Goal: Information Seeking & Learning: Learn about a topic

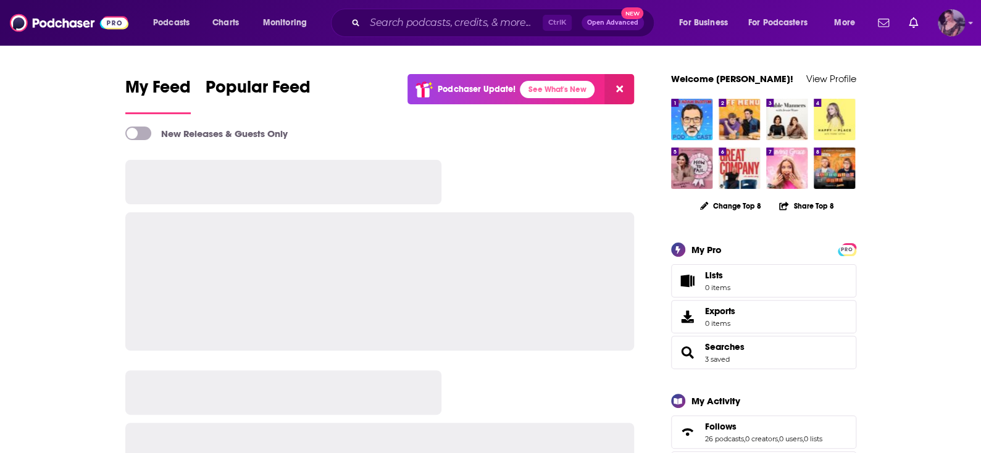
click at [958, 22] on img "Logged in as Flossie22" at bounding box center [951, 22] width 27 height 27
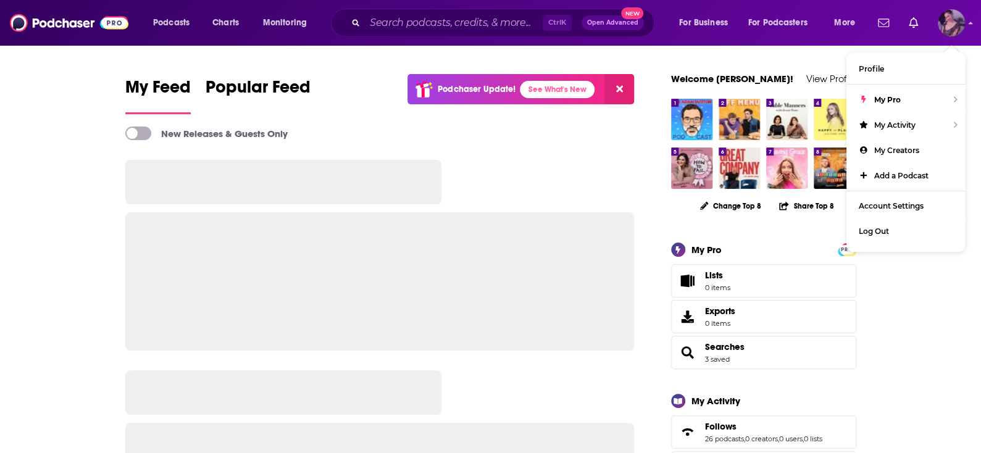
click at [958, 22] on img "Logged in as Flossie22" at bounding box center [951, 22] width 27 height 27
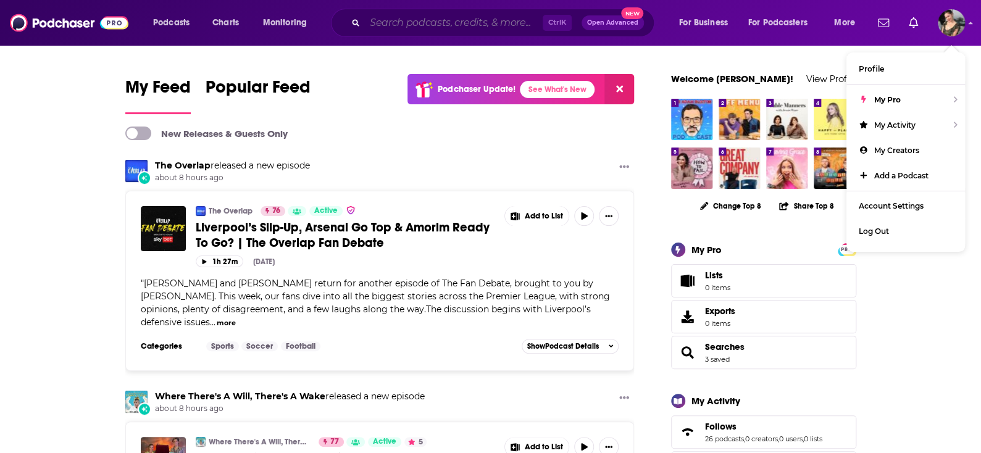
click at [424, 19] on input "Search podcasts, credits, & more..." at bounding box center [454, 23] width 178 height 20
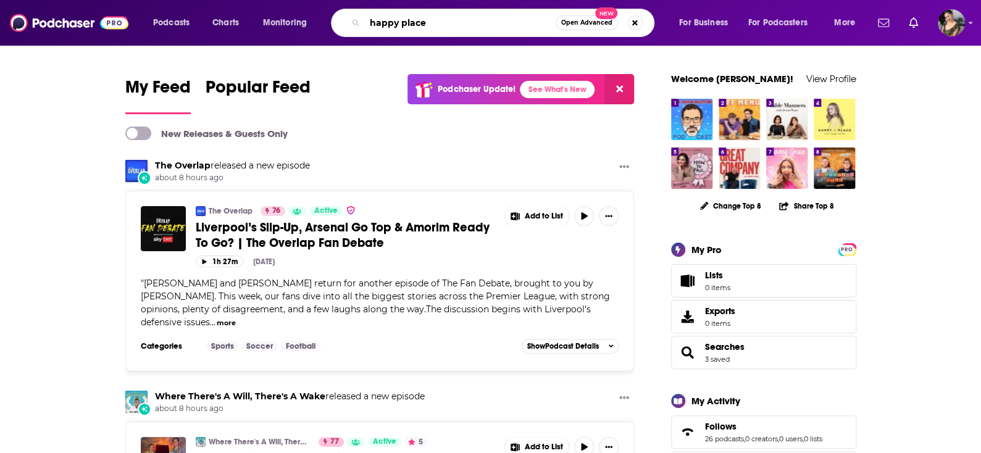
type input "happy place"
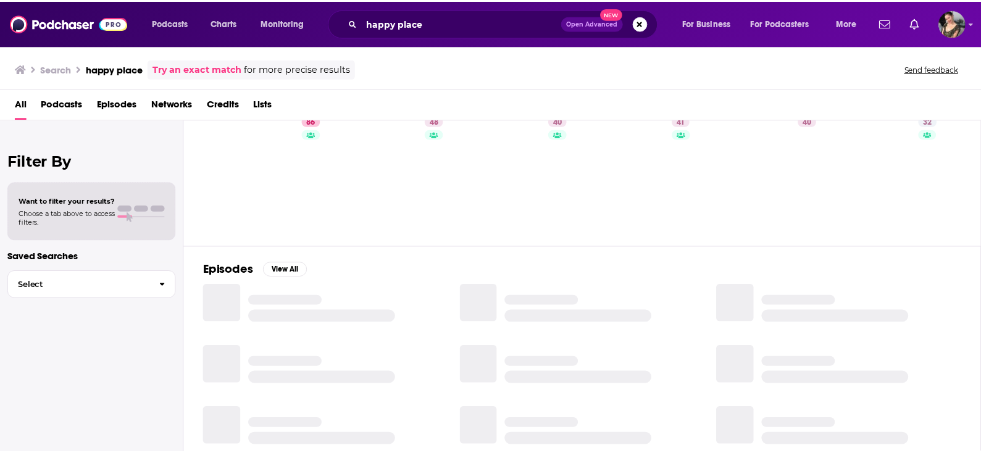
scroll to position [46, 0]
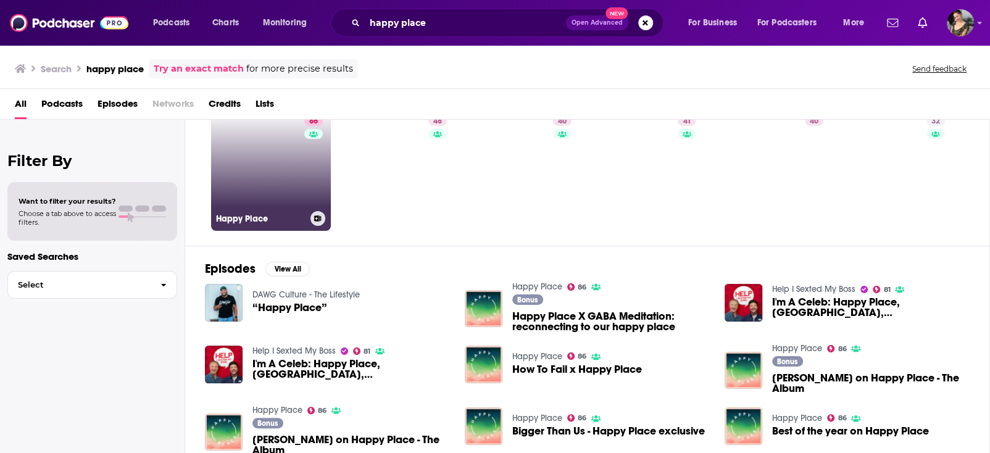
click at [267, 199] on link "[STREET_ADDRESS]" at bounding box center [271, 171] width 120 height 120
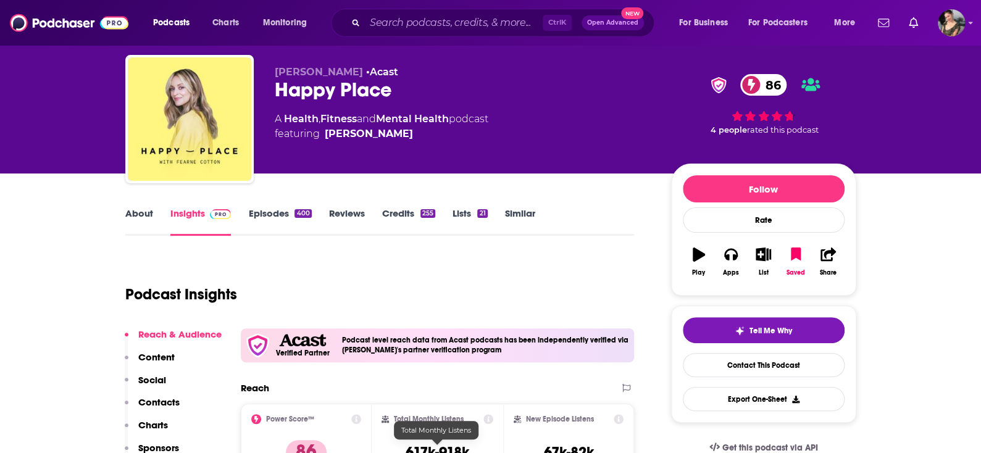
scroll to position [151, 0]
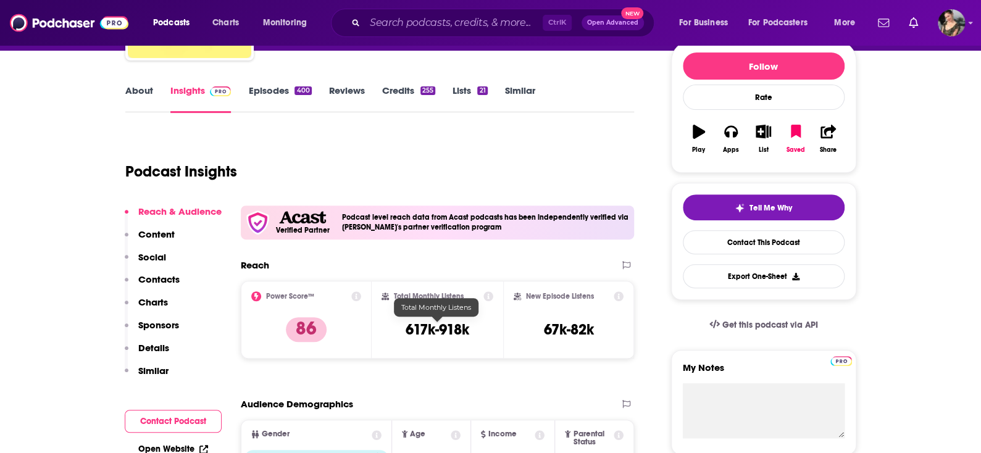
click at [427, 323] on h3 "617k-918k" at bounding box center [438, 329] width 64 height 19
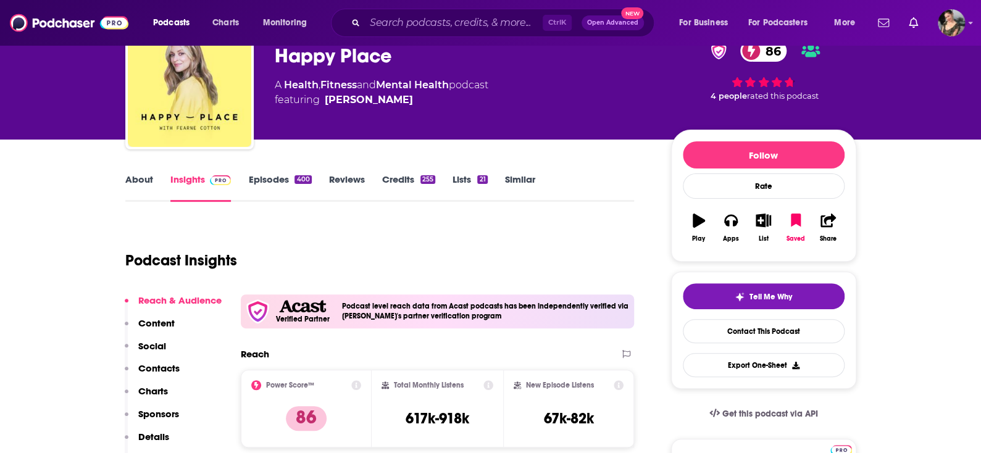
scroll to position [0, 0]
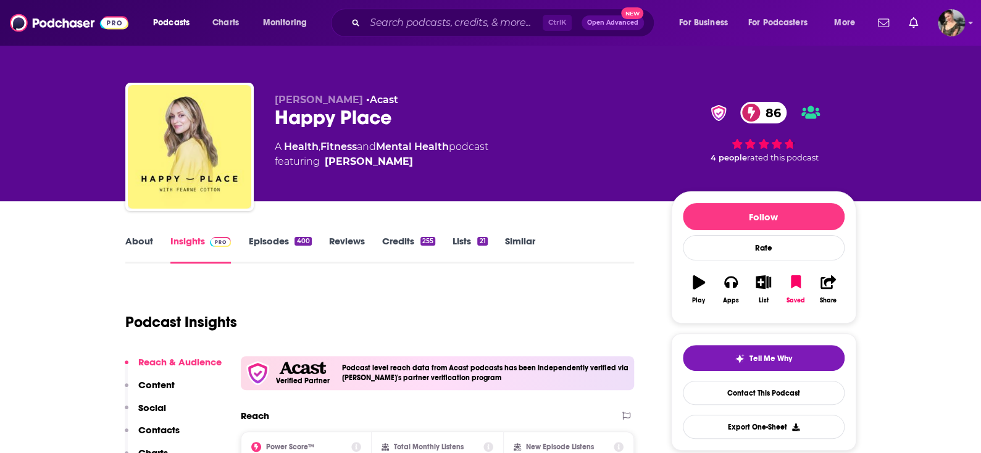
click at [143, 240] on link "About" at bounding box center [139, 249] width 28 height 28
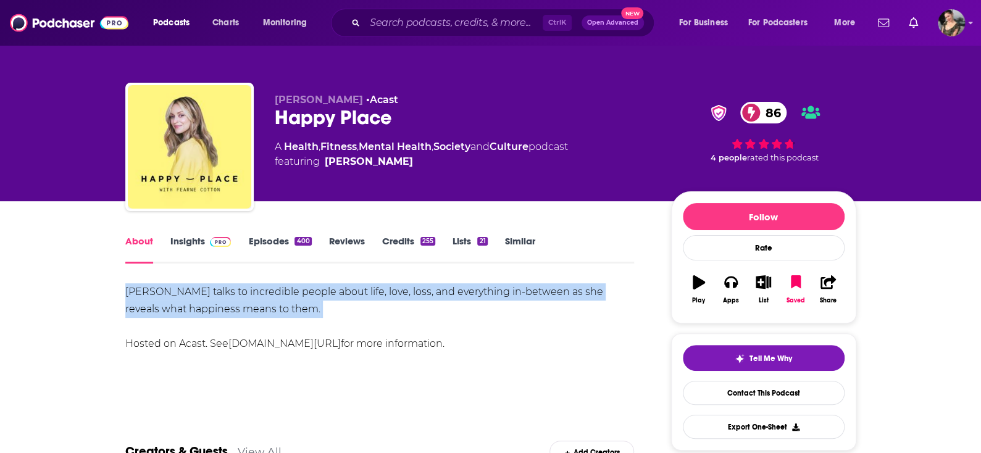
drag, startPoint x: 330, startPoint y: 322, endPoint x: 122, endPoint y: 296, distance: 209.6
copy div "[PERSON_NAME] talks to incredible people about life, love, loss, and everything…"
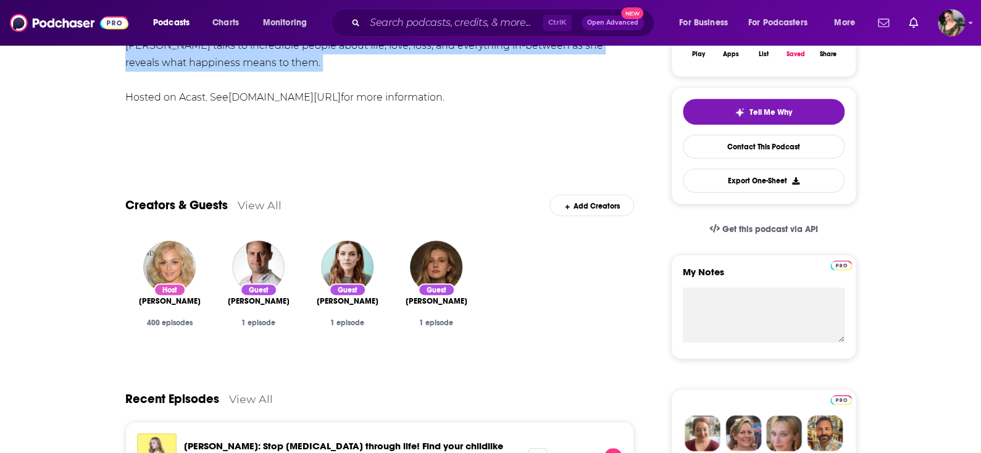
scroll to position [123, 0]
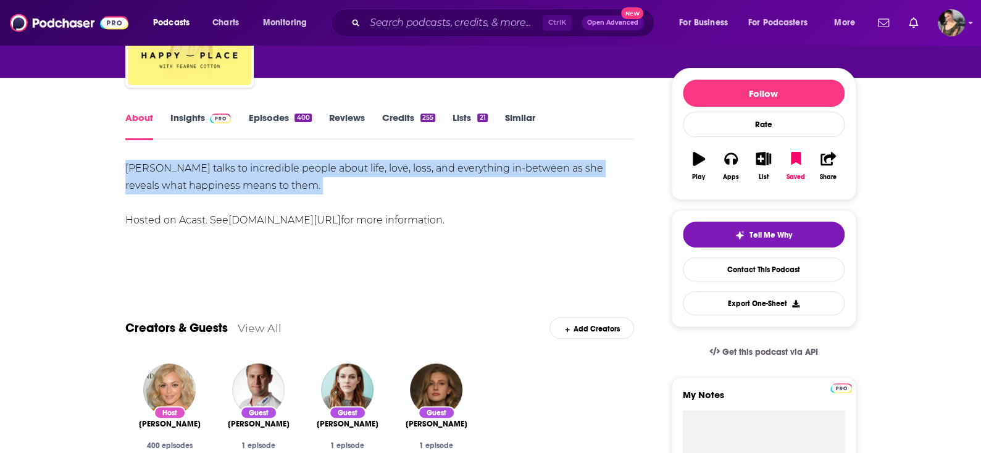
click at [174, 124] on link "Insights" at bounding box center [200, 126] width 61 height 28
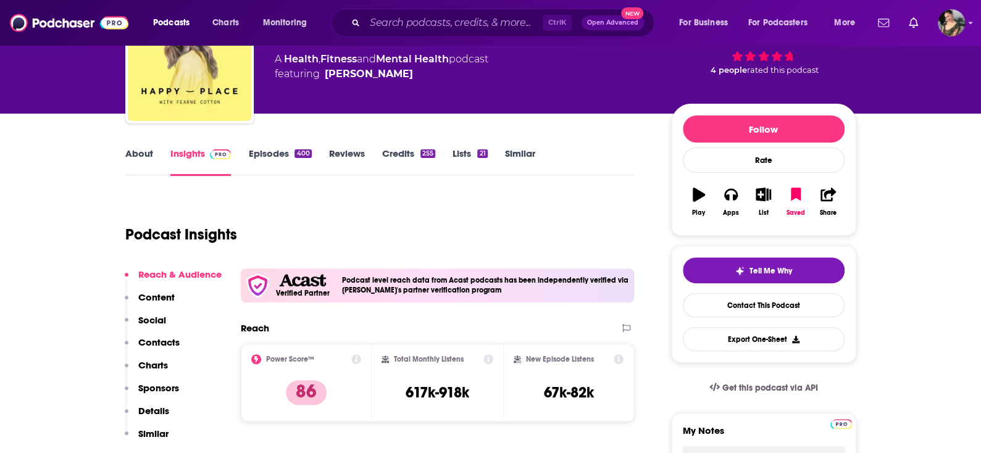
scroll to position [12, 0]
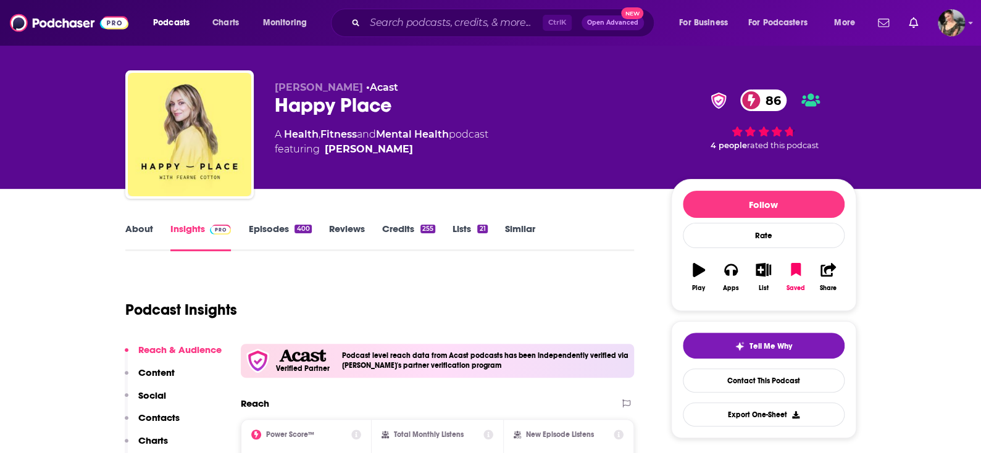
click at [151, 370] on p "Content" at bounding box center [156, 373] width 36 height 12
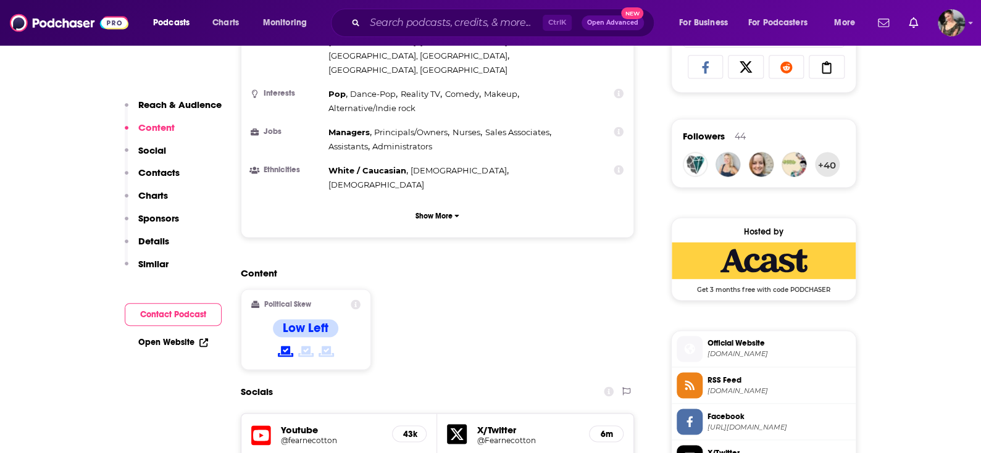
scroll to position [838, 0]
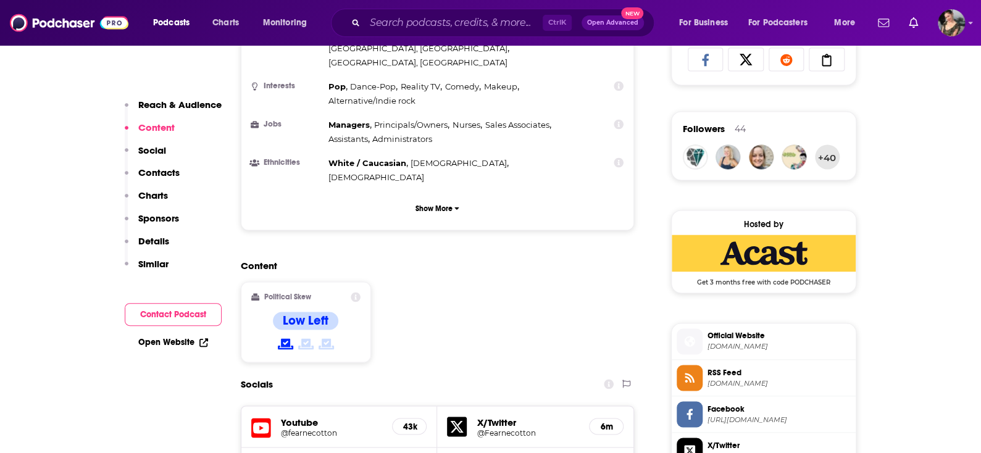
click at [162, 240] on p "Details" at bounding box center [153, 241] width 31 height 12
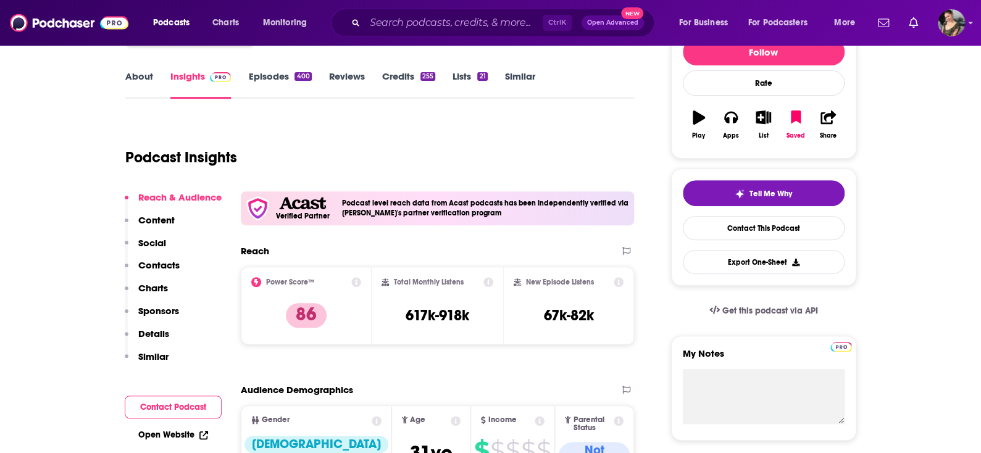
scroll to position [13, 0]
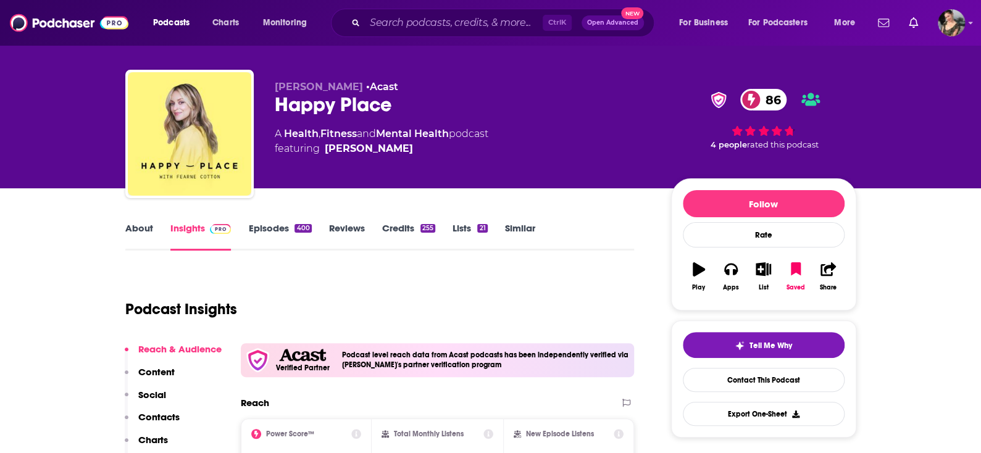
click at [276, 228] on link "Episodes 400" at bounding box center [279, 236] width 63 height 28
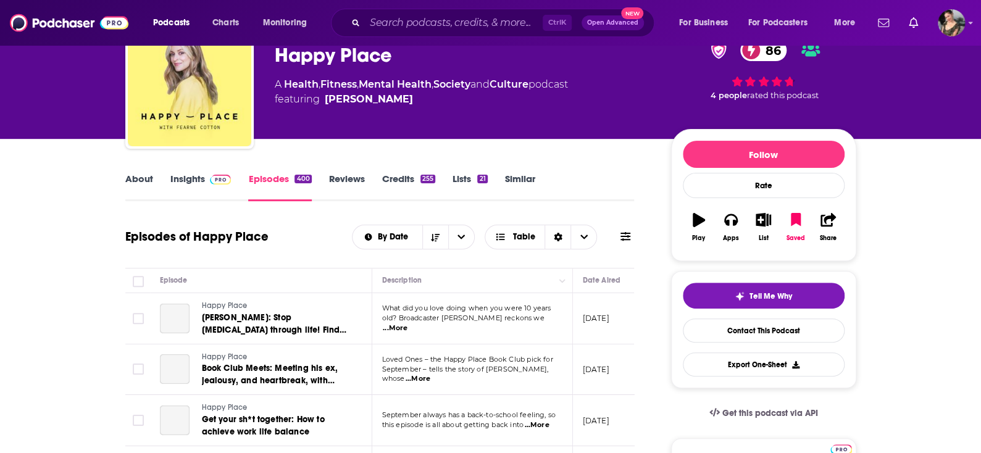
scroll to position [185, 0]
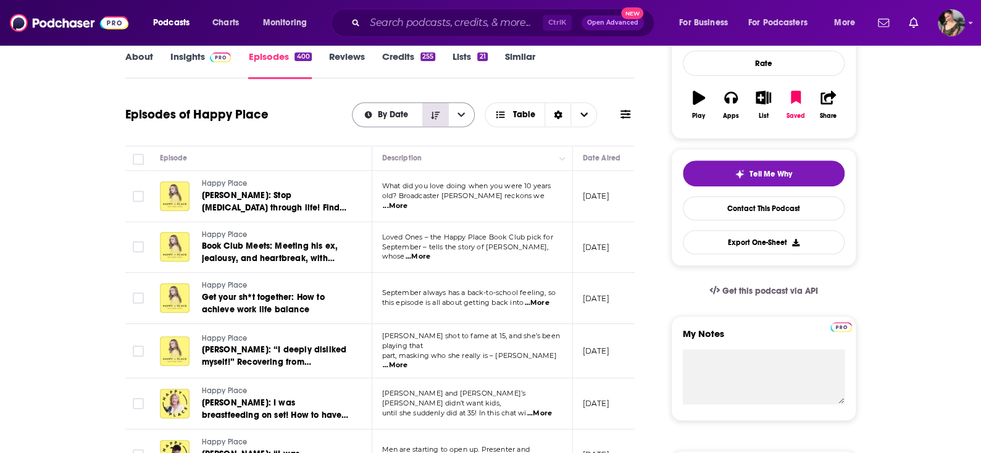
click at [437, 117] on icon "Sort Direction" at bounding box center [435, 115] width 9 height 9
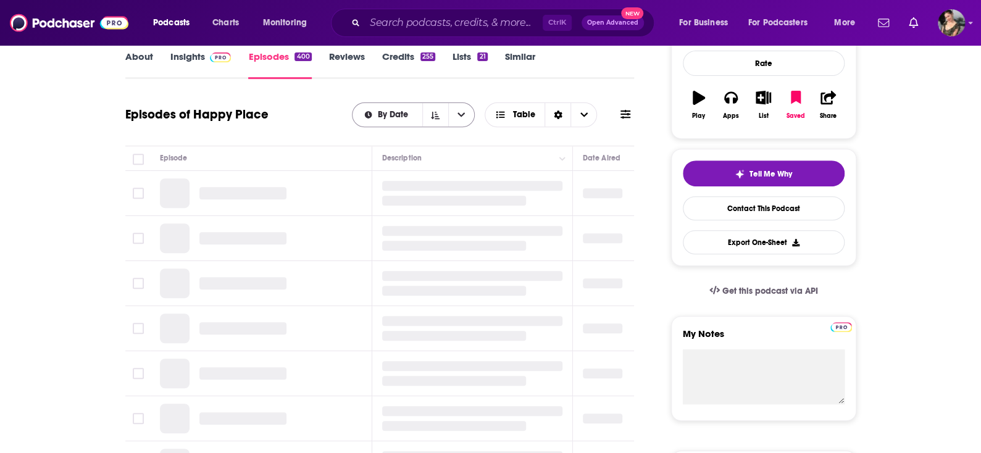
click at [406, 110] on span "By Date" at bounding box center [395, 114] width 35 height 9
click at [406, 151] on div "By Rating" at bounding box center [413, 158] width 123 height 21
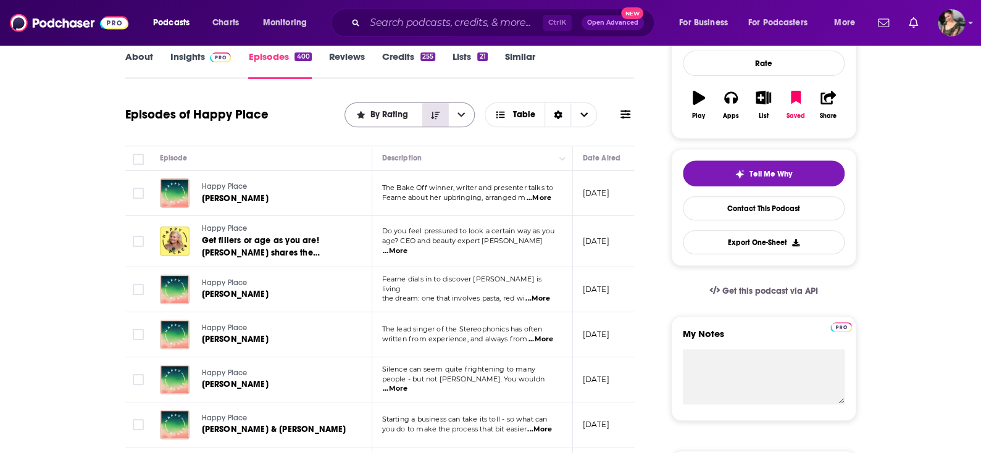
click at [439, 117] on button "Sort Direction" at bounding box center [435, 114] width 26 height 23
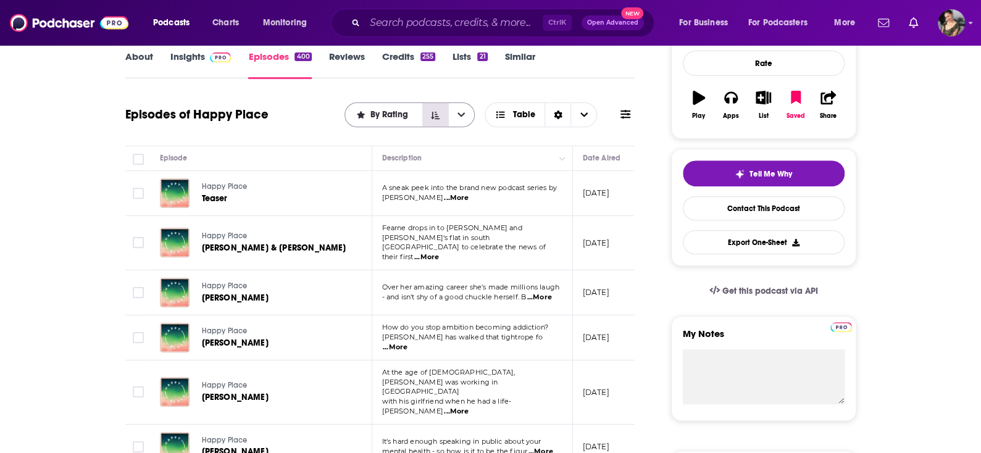
click at [439, 117] on button "Sort Direction" at bounding box center [435, 114] width 26 height 23
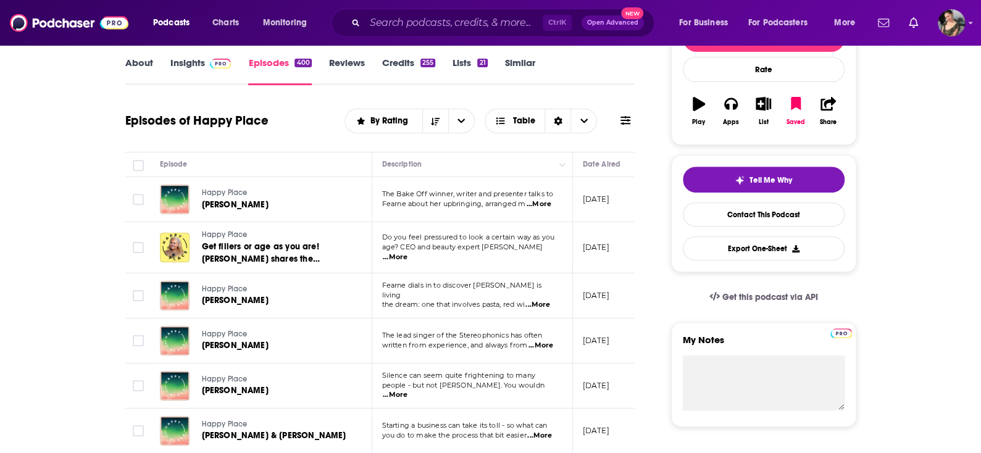
scroll to position [0, 0]
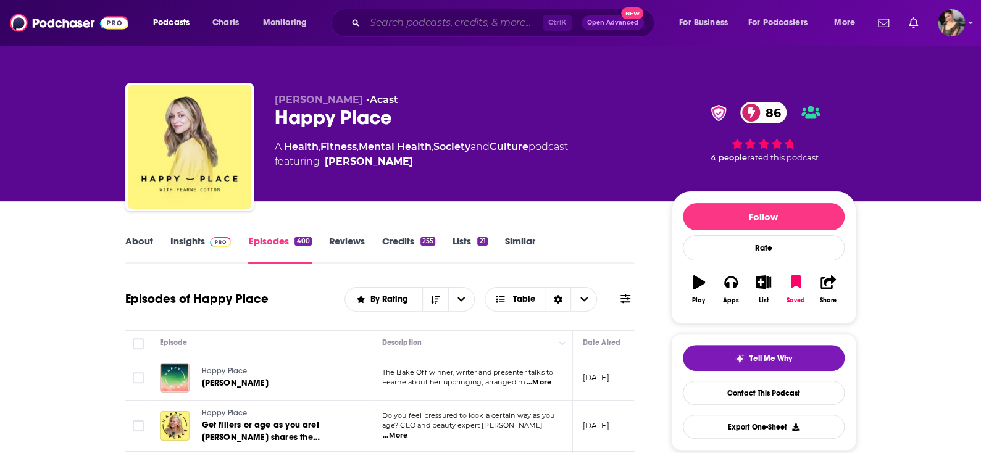
click at [412, 21] on input "Search podcasts, credits, & more..." at bounding box center [454, 23] width 178 height 20
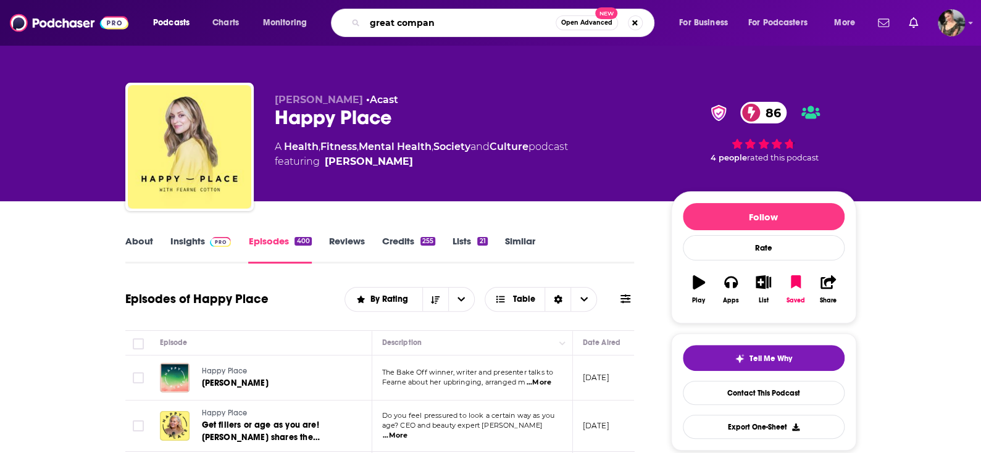
type input "great company"
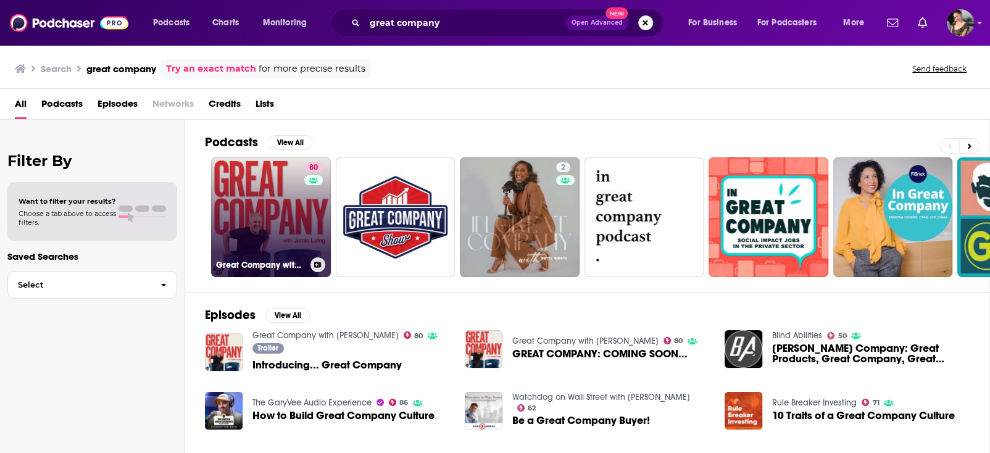
click at [271, 233] on link "80 Great Company with [PERSON_NAME]" at bounding box center [271, 217] width 120 height 120
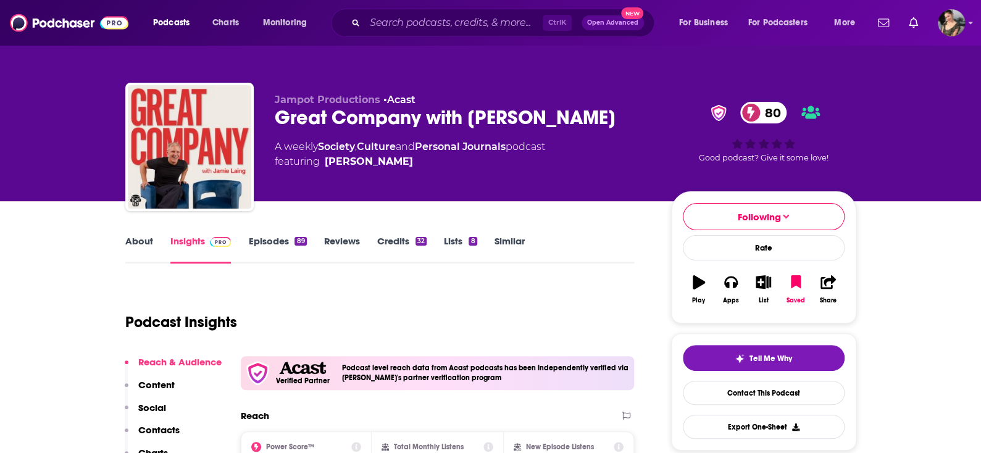
scroll to position [62, 0]
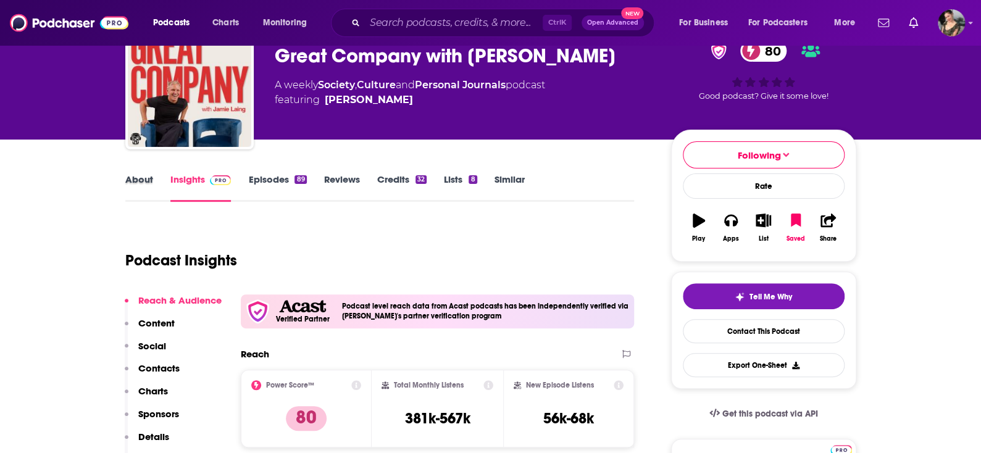
click at [152, 176] on div "About" at bounding box center [147, 187] width 45 height 28
click at [140, 172] on div "About Insights Episodes 89 Reviews Credits 32 Lists 8 Similar" at bounding box center [379, 187] width 509 height 30
click at [136, 181] on link "About" at bounding box center [139, 187] width 28 height 28
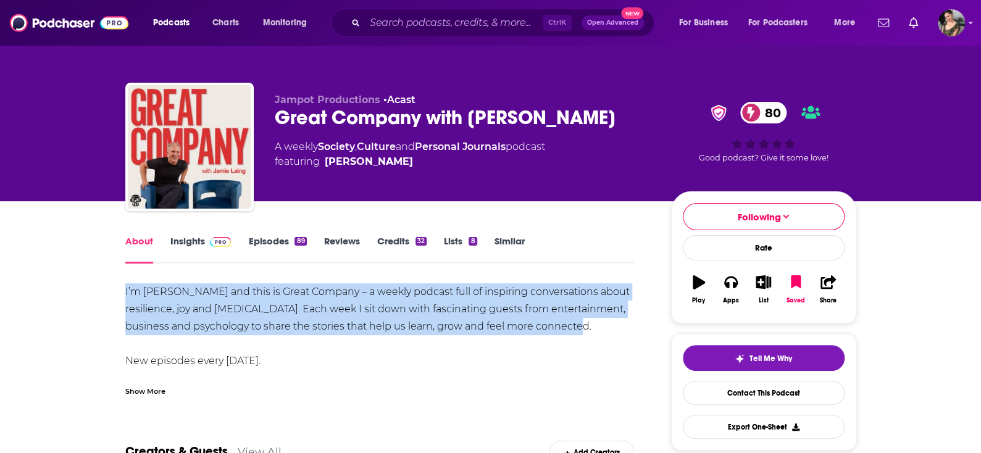
drag, startPoint x: 572, startPoint y: 329, endPoint x: 117, endPoint y: 299, distance: 455.3
click at [202, 293] on div "I’m [PERSON_NAME] and this is Great Company – a weekly podcast full of inspirin…" at bounding box center [379, 361] width 509 height 156
drag, startPoint x: 609, startPoint y: 327, endPoint x: 122, endPoint y: 293, distance: 488.8
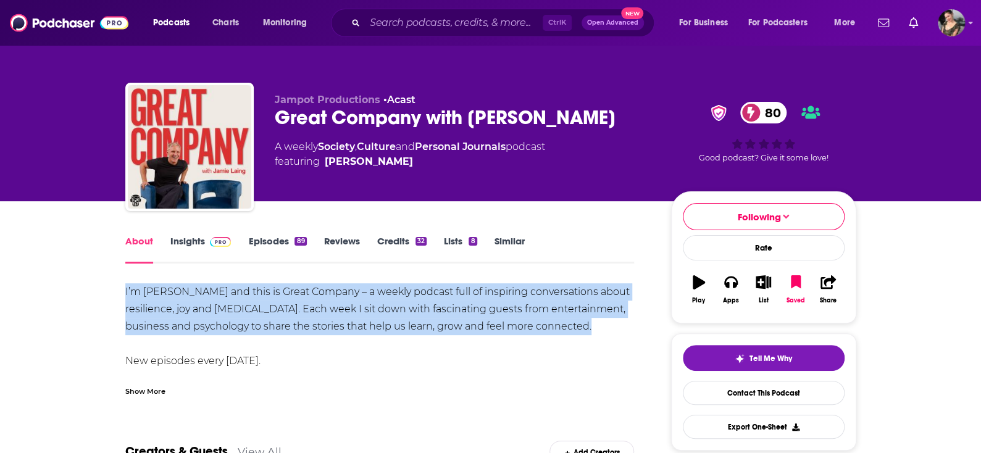
copy div "I’m [PERSON_NAME] and this is Great Company – a weekly podcast full of inspirin…"
click at [183, 244] on link "Insights" at bounding box center [200, 249] width 61 height 28
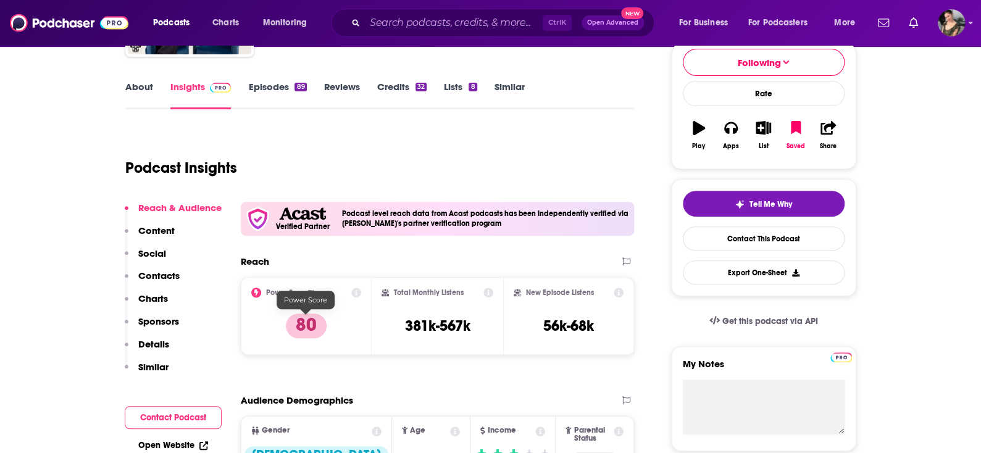
scroll to position [185, 0]
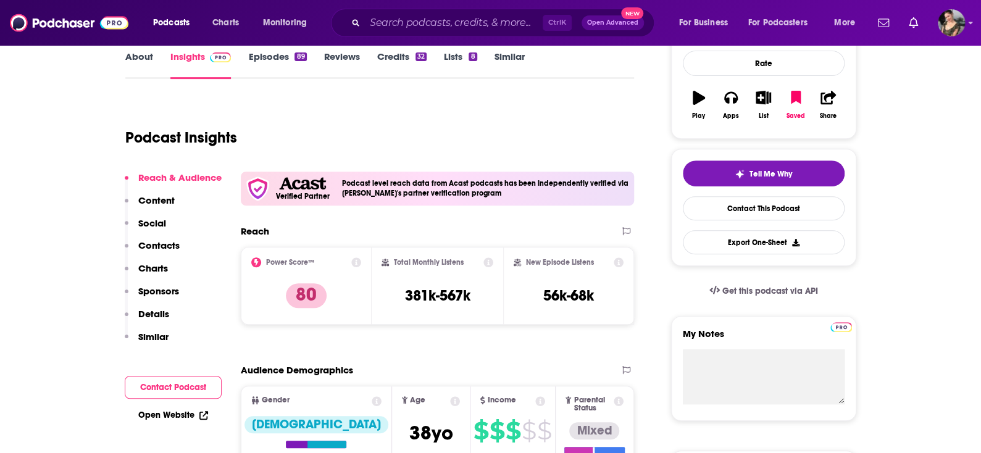
click at [294, 62] on link "Episodes 89" at bounding box center [277, 65] width 58 height 28
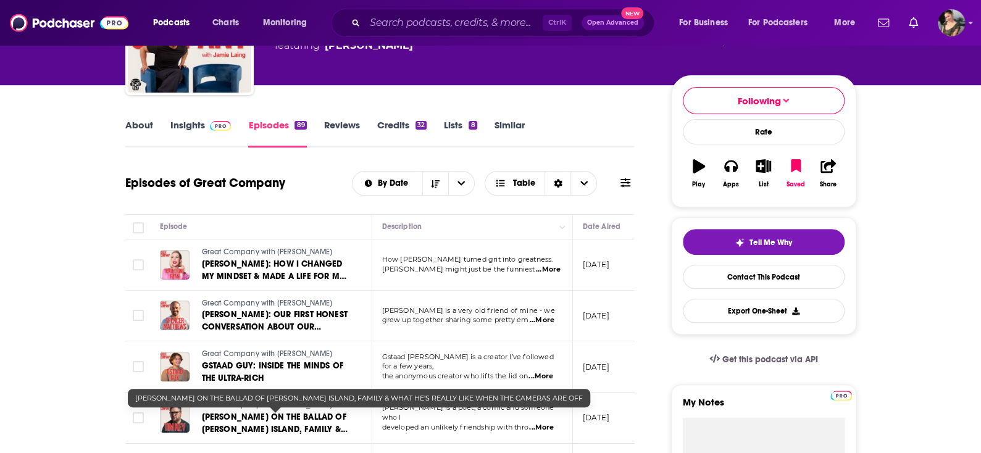
scroll to position [115, 0]
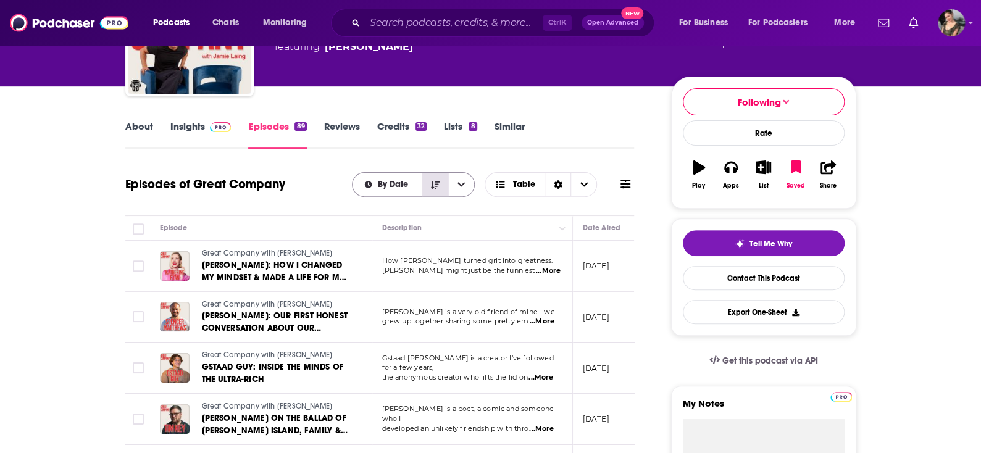
click at [439, 189] on button "Sort Direction" at bounding box center [435, 184] width 26 height 23
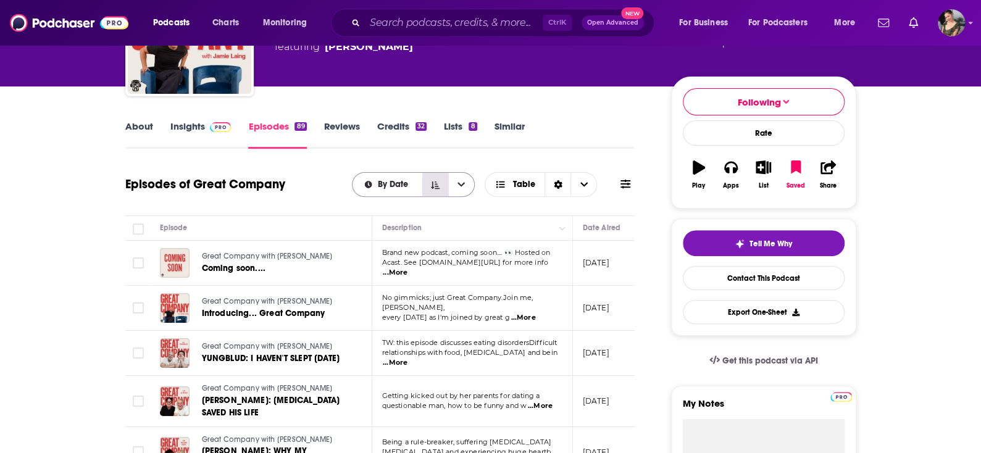
click at [438, 183] on icon "Sort Direction" at bounding box center [435, 185] width 9 height 9
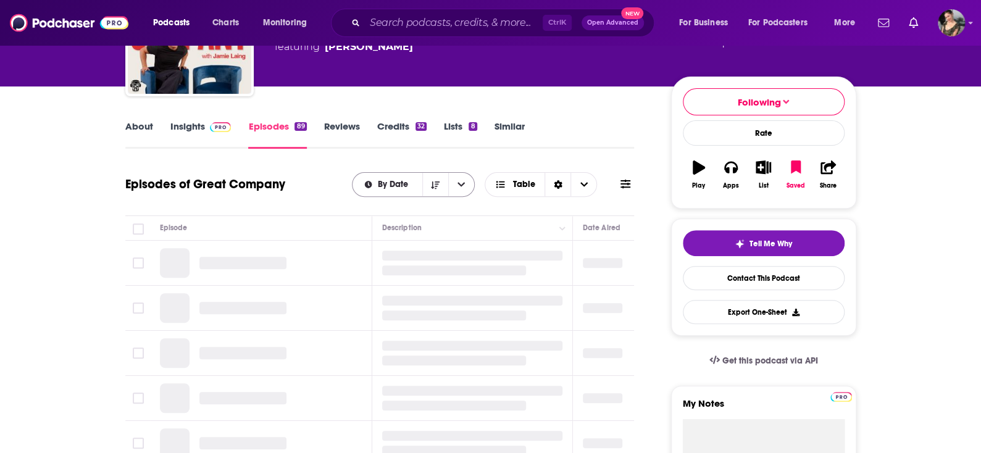
click at [400, 181] on span "By Date" at bounding box center [395, 184] width 35 height 9
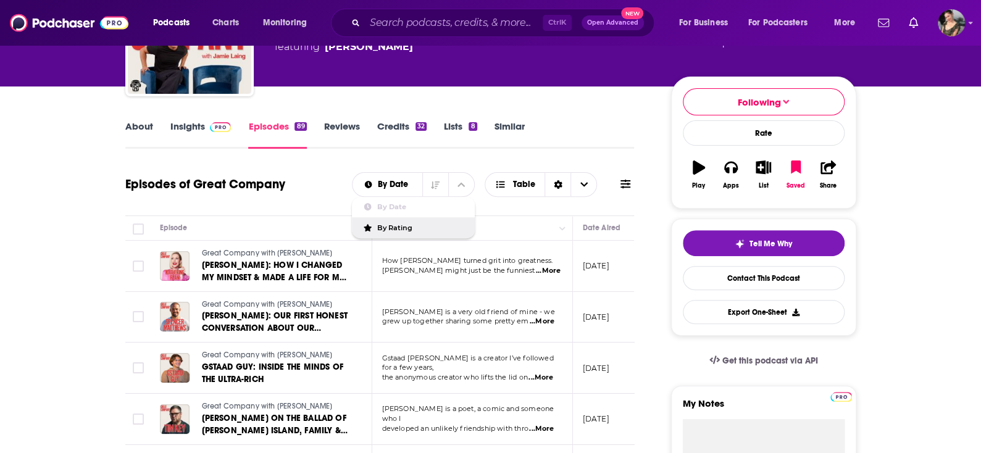
click at [404, 228] on span "By Rating" at bounding box center [421, 228] width 88 height 7
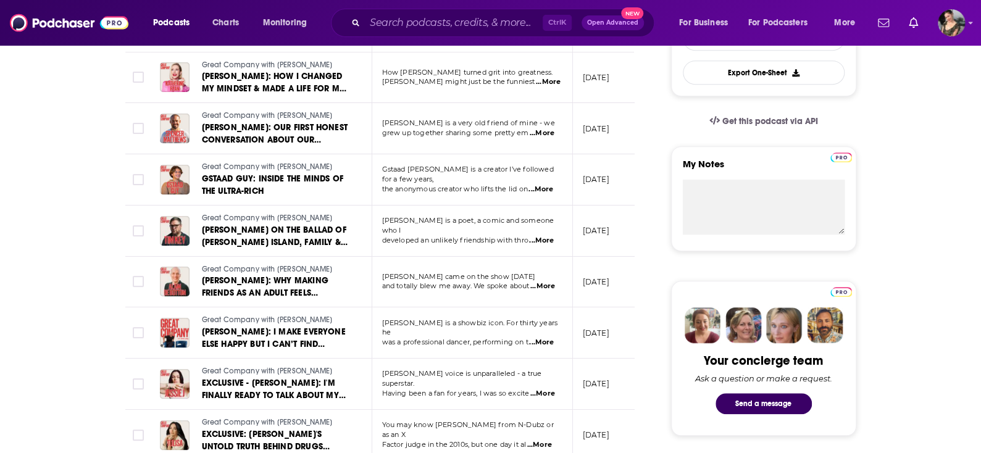
scroll to position [177, 0]
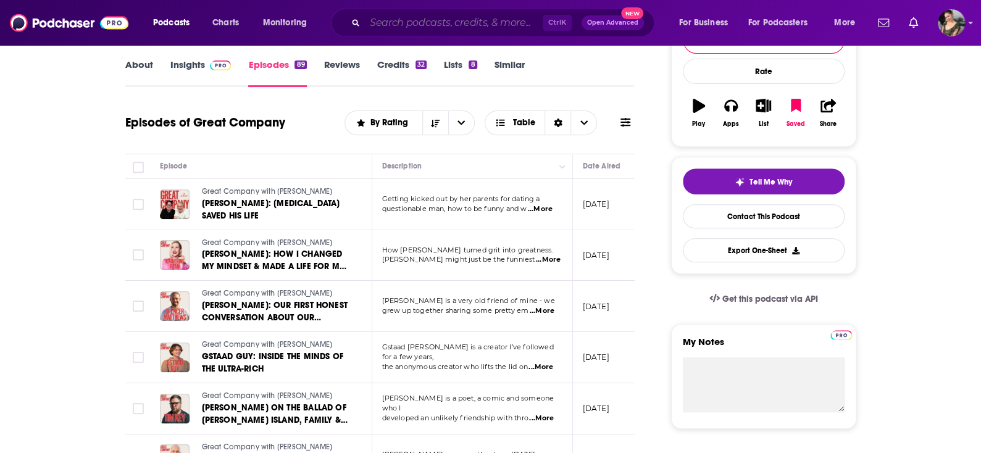
click at [460, 22] on input "Search podcasts, credits, & more..." at bounding box center [454, 23] width 178 height 20
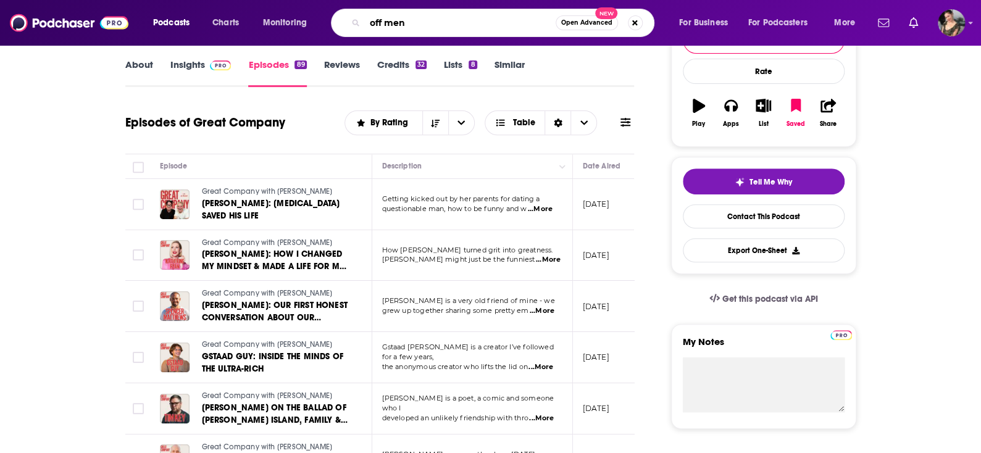
type input "off menu"
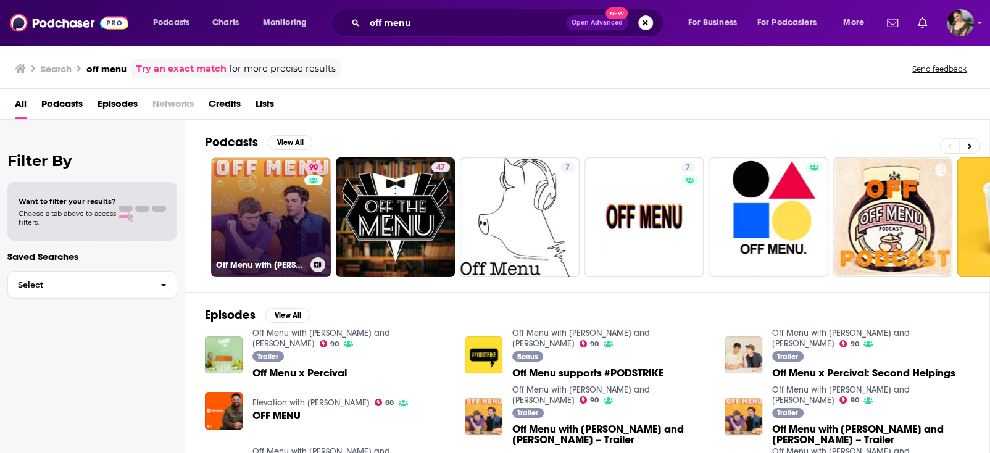
click at [262, 184] on link "90 Off Menu with [PERSON_NAME] and [PERSON_NAME]" at bounding box center [271, 217] width 120 height 120
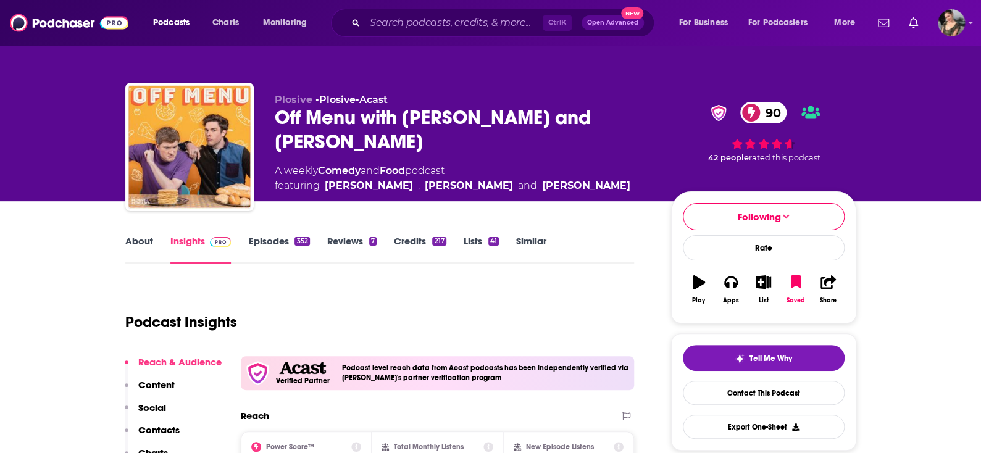
click at [136, 234] on div "About Insights Episodes 352 Reviews 7 Credits 217 Lists 41 Similar" at bounding box center [379, 248] width 509 height 30
click at [143, 247] on link "About" at bounding box center [139, 249] width 28 height 28
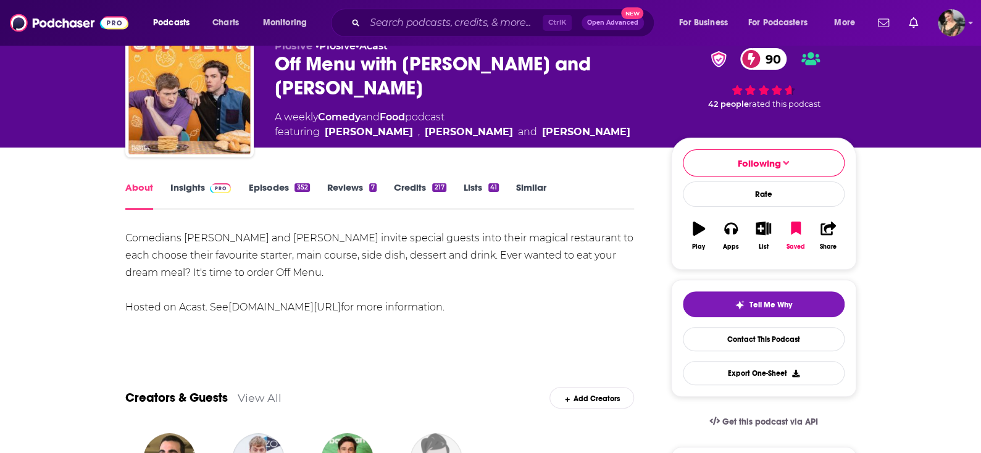
scroll to position [123, 0]
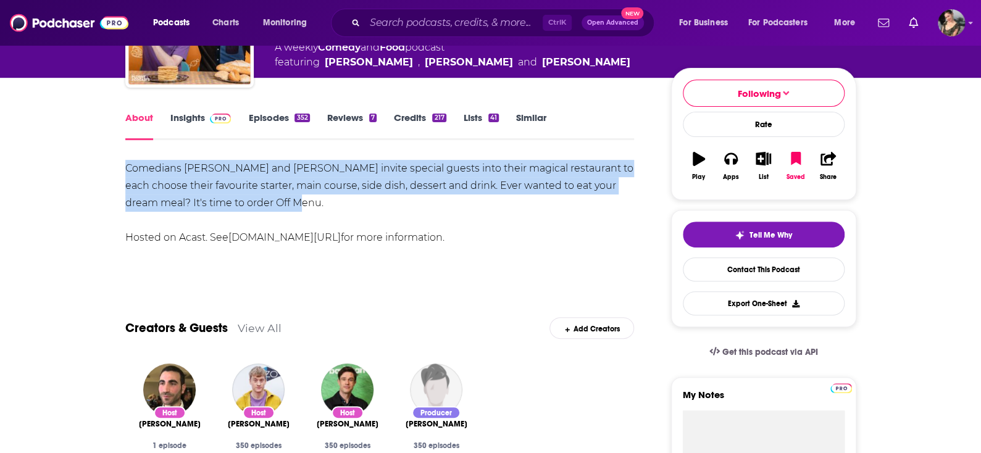
drag, startPoint x: 296, startPoint y: 208, endPoint x: 122, endPoint y: 165, distance: 179.4
copy div "Comedians [PERSON_NAME] and [PERSON_NAME] invite special guests into their magi…"
click at [183, 119] on link "Insights" at bounding box center [200, 126] width 61 height 28
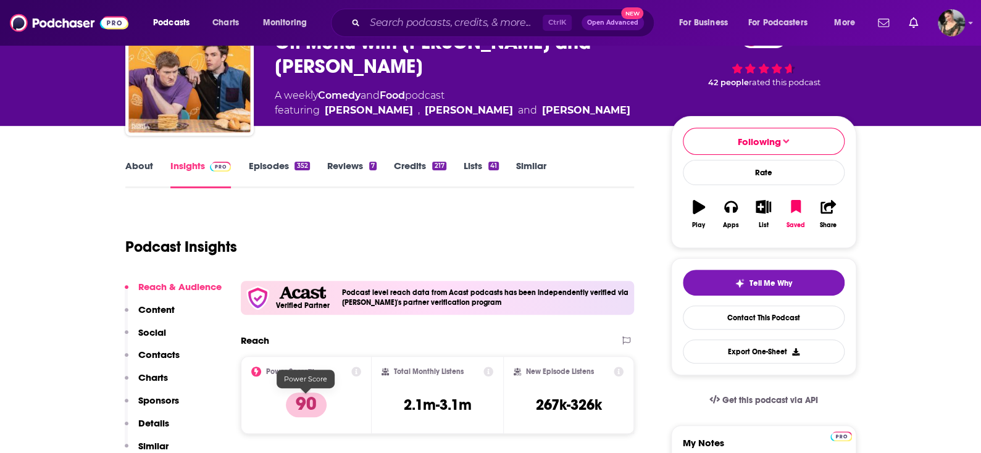
scroll to position [62, 0]
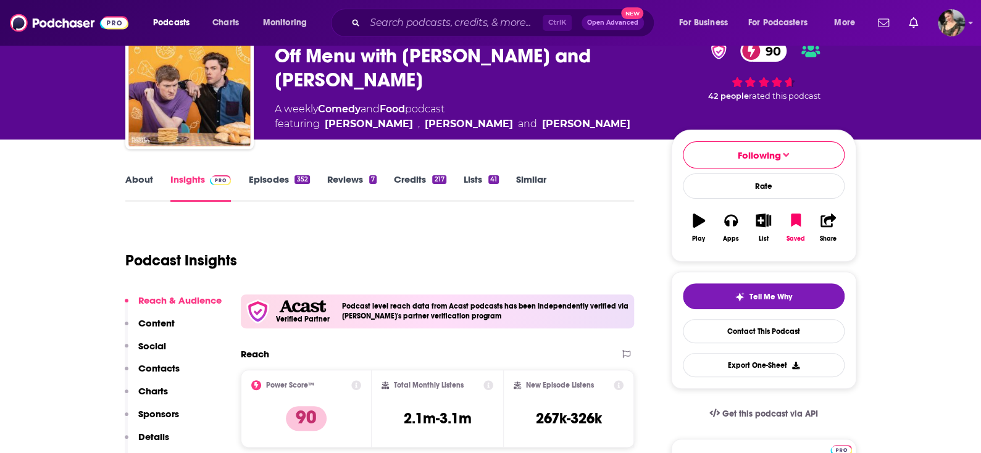
click at [294, 183] on link "Episodes 352" at bounding box center [278, 187] width 61 height 28
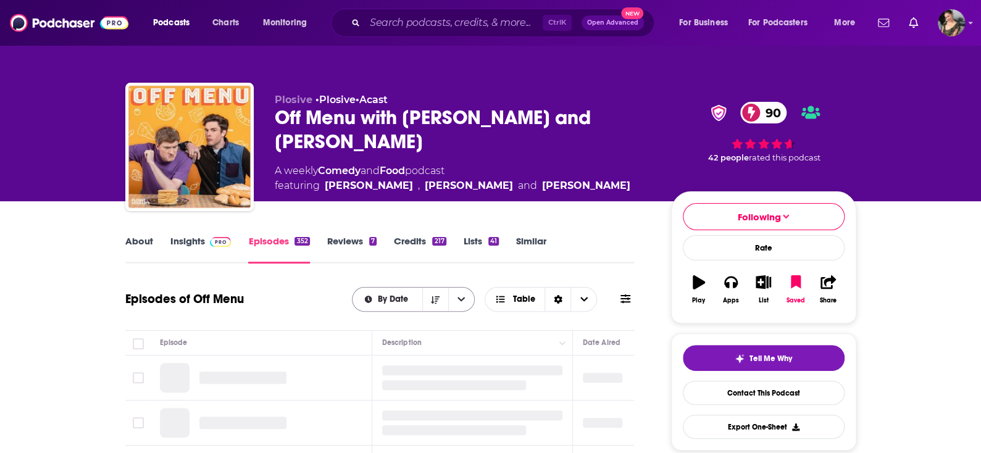
click at [458, 296] on button "open menu" at bounding box center [461, 299] width 26 height 23
click at [424, 343] on span "By Rating" at bounding box center [421, 342] width 88 height 7
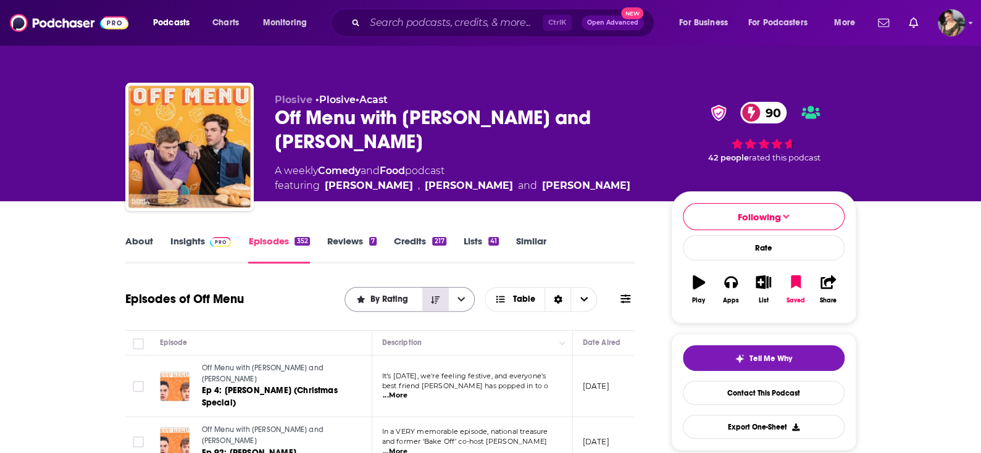
click at [440, 291] on button "Sort Direction" at bounding box center [435, 299] width 26 height 23
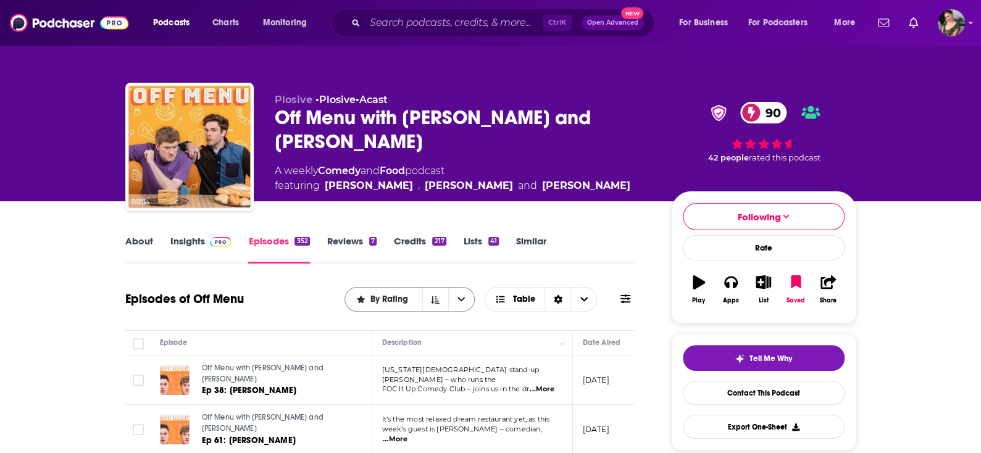
click at [461, 308] on button "open menu" at bounding box center [461, 299] width 26 height 23
click at [421, 7] on div "Podcasts Charts Monitoring Ctrl K Open Advanced New For Business For Podcasters…" at bounding box center [490, 23] width 981 height 46
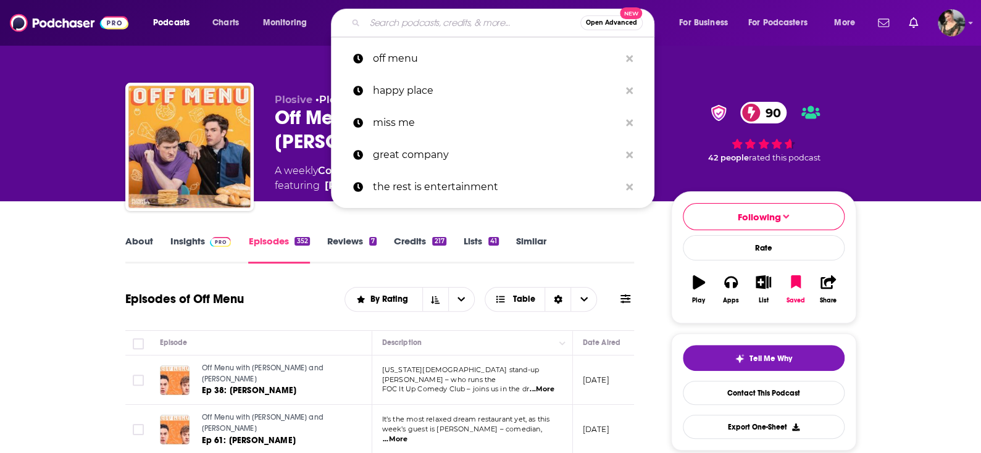
click at [433, 19] on input "Search podcasts, credits, & more..." at bounding box center [472, 23] width 215 height 20
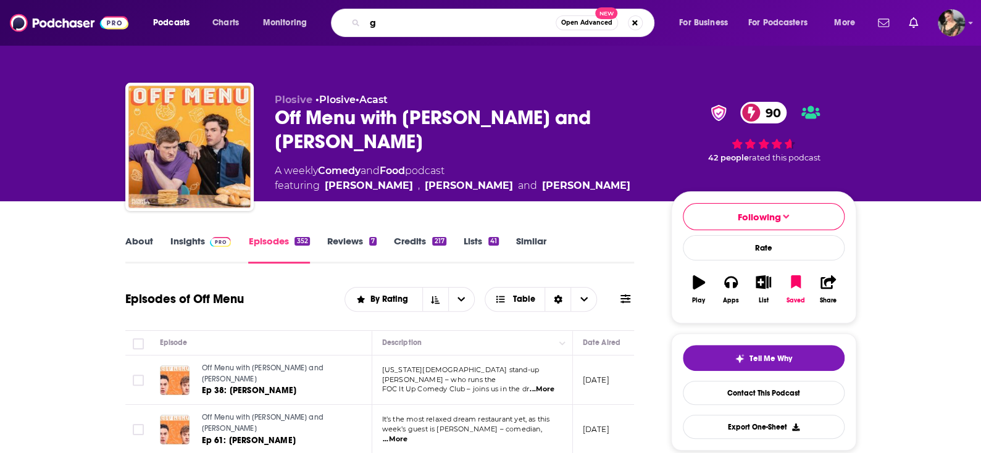
type input "g"
type input "[DEMOGRAPHIC_DATA] the music"
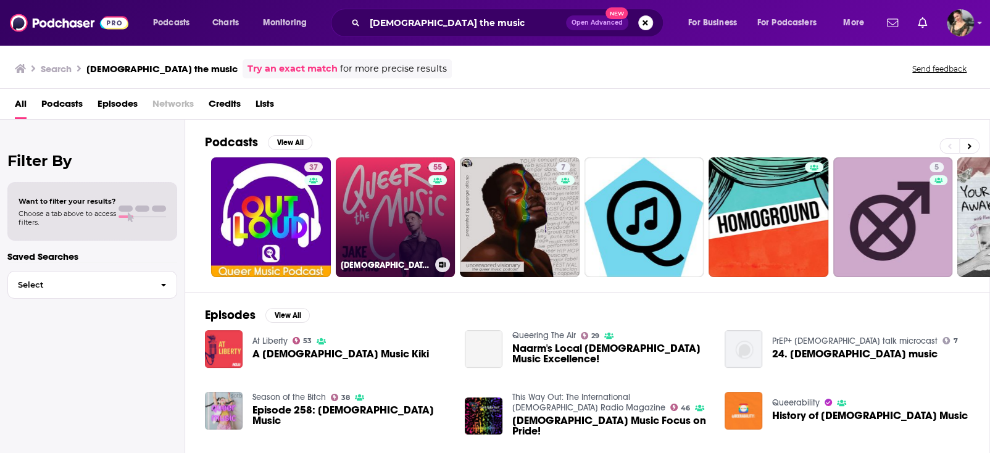
click at [394, 239] on link "55 [DEMOGRAPHIC_DATA] The Music: [PERSON_NAME] On The Songs That Changed Lives" at bounding box center [396, 217] width 120 height 120
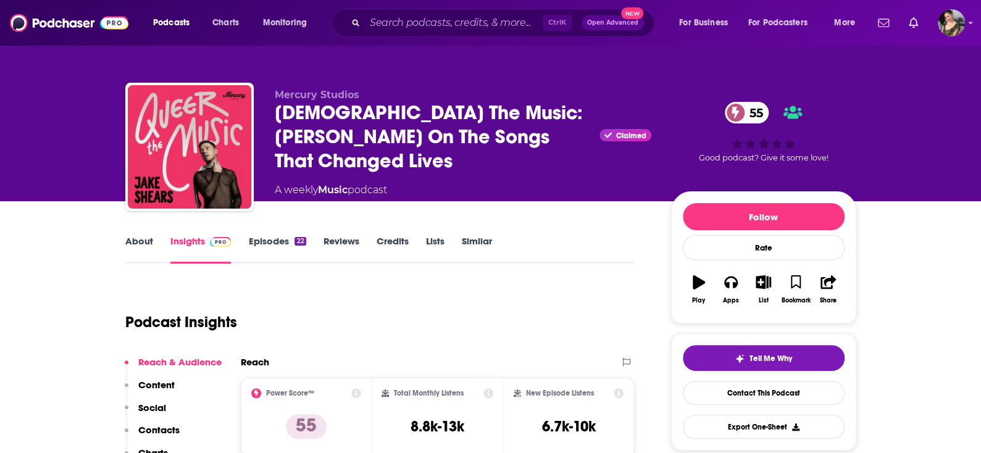
click at [267, 235] on link "Episodes 22" at bounding box center [276, 249] width 57 height 28
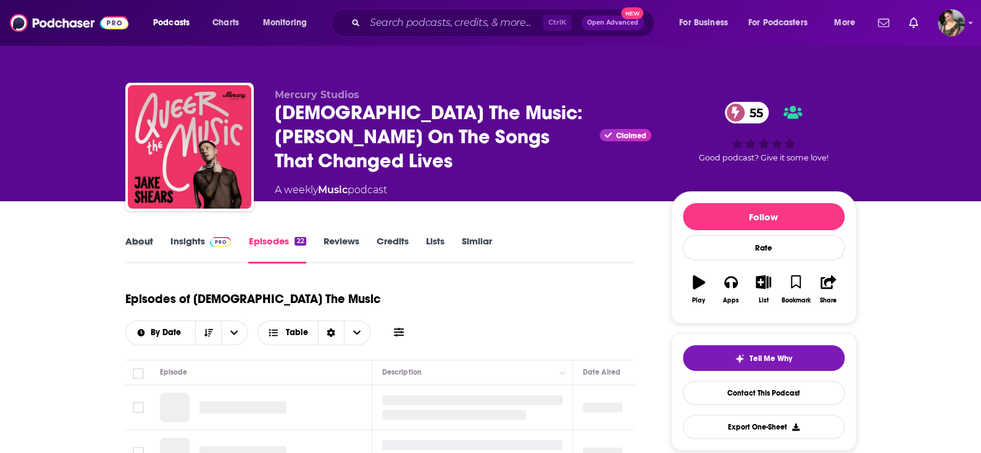
click at [152, 238] on div "About" at bounding box center [147, 249] width 45 height 28
click at [149, 243] on link "About" at bounding box center [139, 249] width 28 height 28
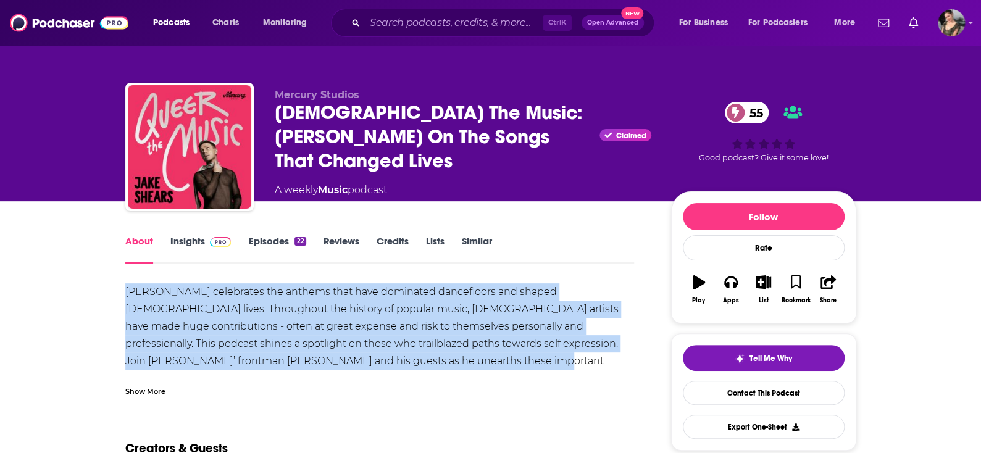
drag, startPoint x: 389, startPoint y: 360, endPoint x: 116, endPoint y: 283, distance: 283.4
copy div "[PERSON_NAME] celebrates the anthems that have dominated dancefloors and shaped…"
click at [207, 251] on link "Insights" at bounding box center [200, 249] width 61 height 28
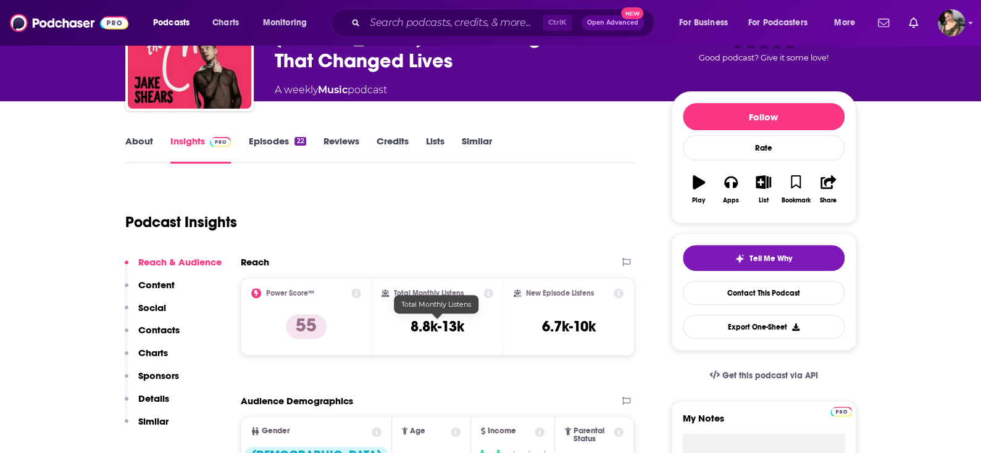
scroll to position [123, 0]
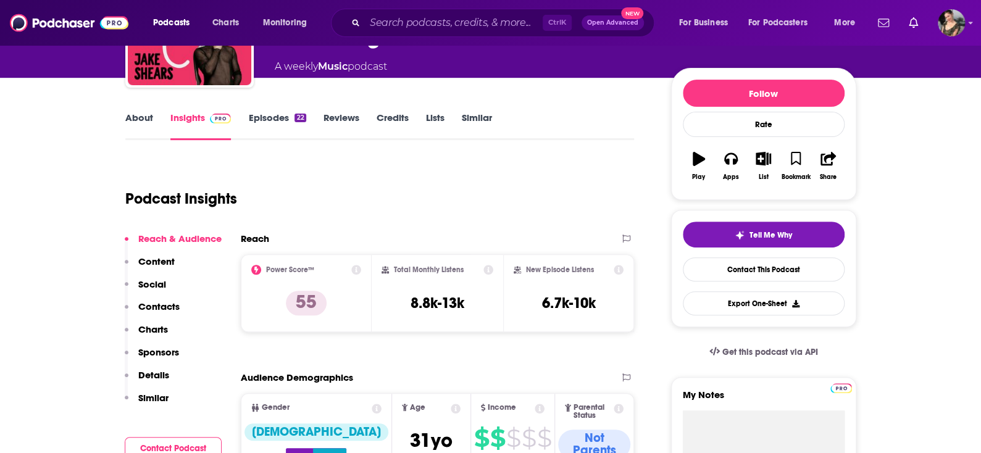
click at [294, 116] on div "22" at bounding box center [299, 118] width 11 height 9
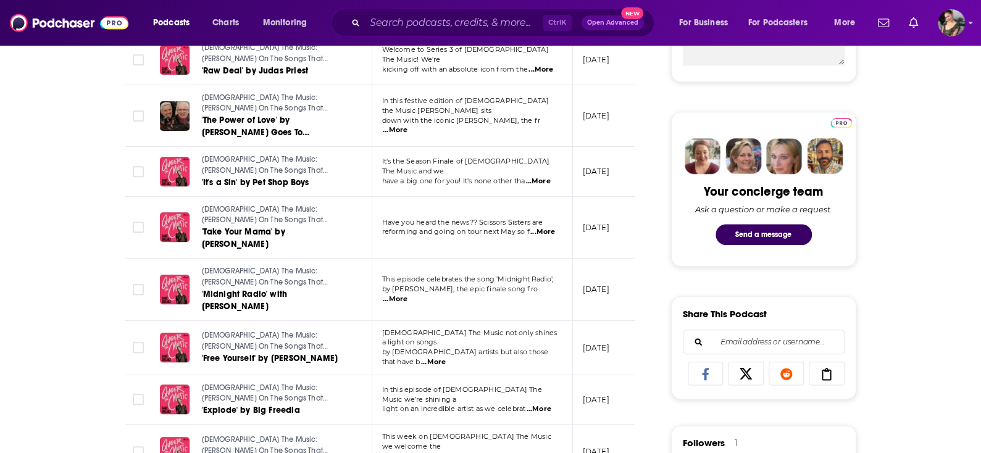
scroll to position [493, 0]
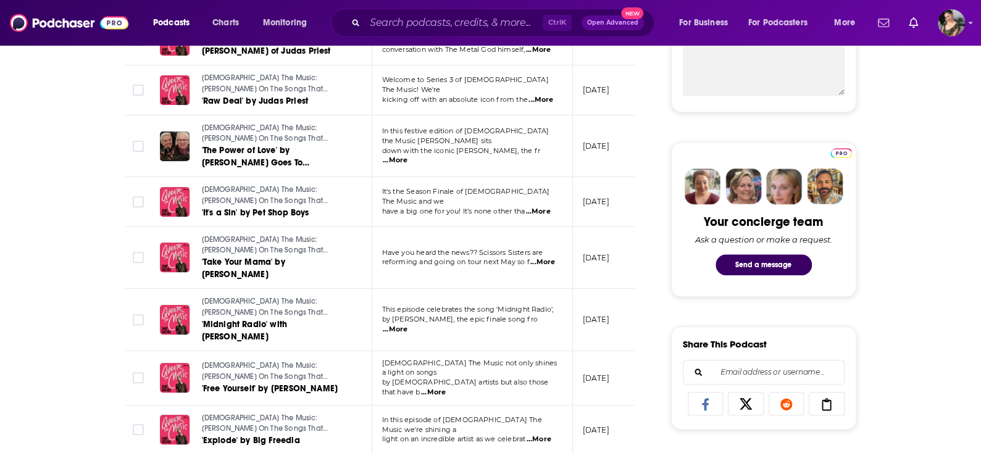
click at [545, 207] on span "...More" at bounding box center [537, 212] width 25 height 10
click at [540, 207] on span "...More" at bounding box center [537, 212] width 25 height 10
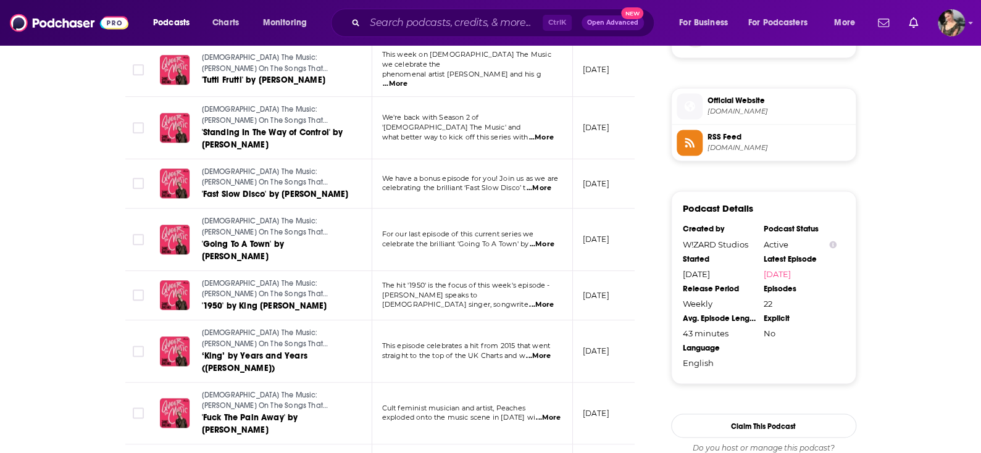
scroll to position [988, 0]
